Goal: Transaction & Acquisition: Book appointment/travel/reservation

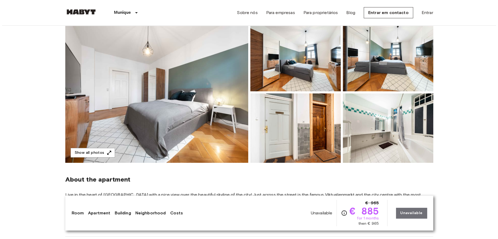
scroll to position [56, 0]
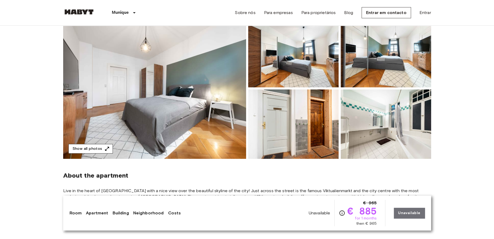
click at [100, 147] on button "Show all photos" at bounding box center [90, 149] width 44 height 10
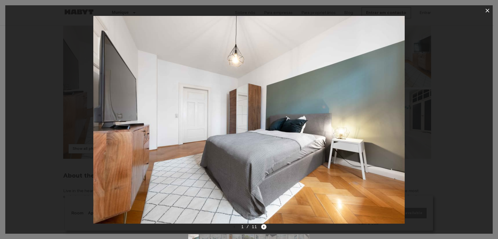
click at [262, 227] on icon "Next image" at bounding box center [263, 226] width 5 height 5
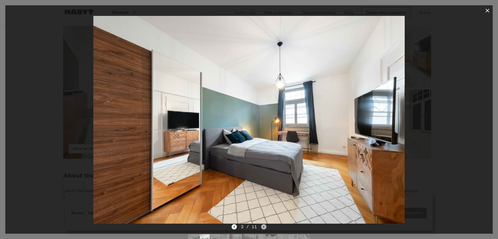
click at [262, 227] on icon "Next image" at bounding box center [263, 226] width 5 height 5
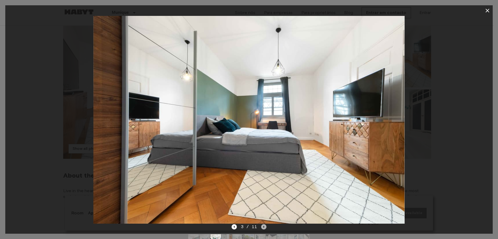
click at [263, 227] on icon "Next image" at bounding box center [263, 226] width 5 height 5
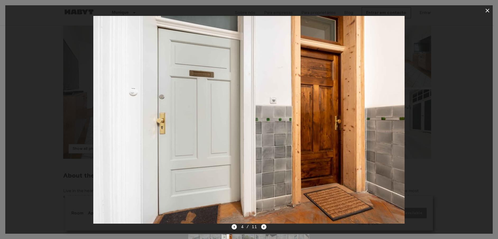
click at [263, 227] on icon "Next image" at bounding box center [263, 226] width 5 height 5
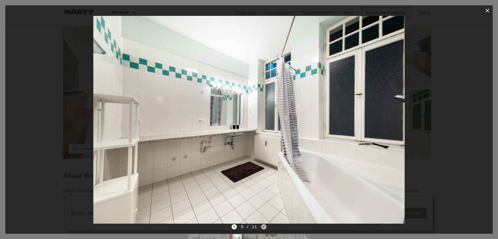
click at [262, 227] on icon "Next image" at bounding box center [263, 226] width 5 height 5
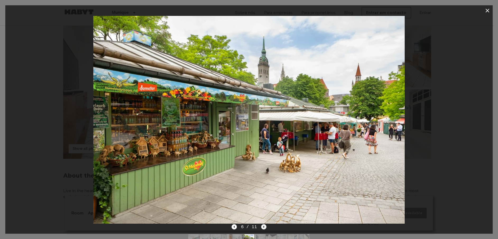
click at [262, 227] on icon "Next image" at bounding box center [263, 226] width 5 height 5
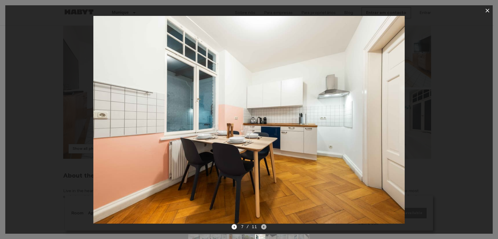
click at [262, 227] on icon "Next image" at bounding box center [263, 226] width 5 height 5
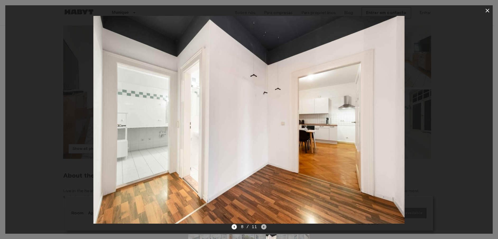
click at [262, 227] on icon "Next image" at bounding box center [263, 226] width 5 height 5
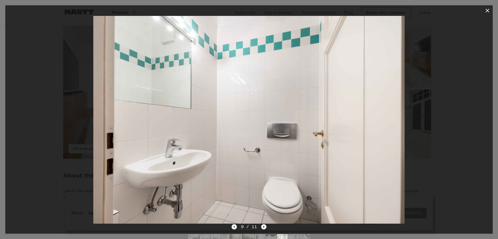
click at [262, 227] on icon "Next image" at bounding box center [263, 226] width 5 height 5
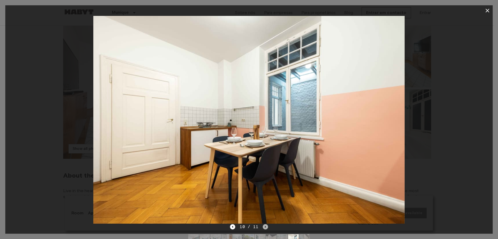
click at [265, 227] on icon "Next image" at bounding box center [265, 227] width 1 height 2
